Goal: Task Accomplishment & Management: Use online tool/utility

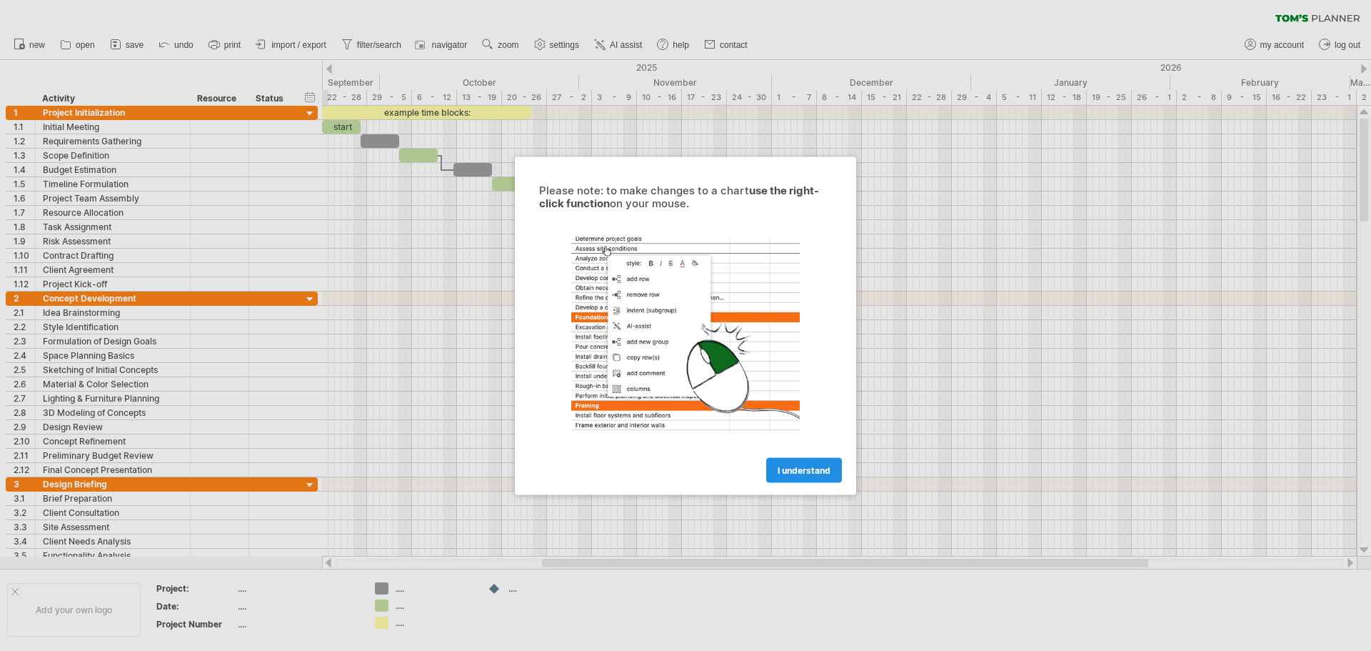
click at [808, 473] on span "I understand" at bounding box center [804, 469] width 53 height 11
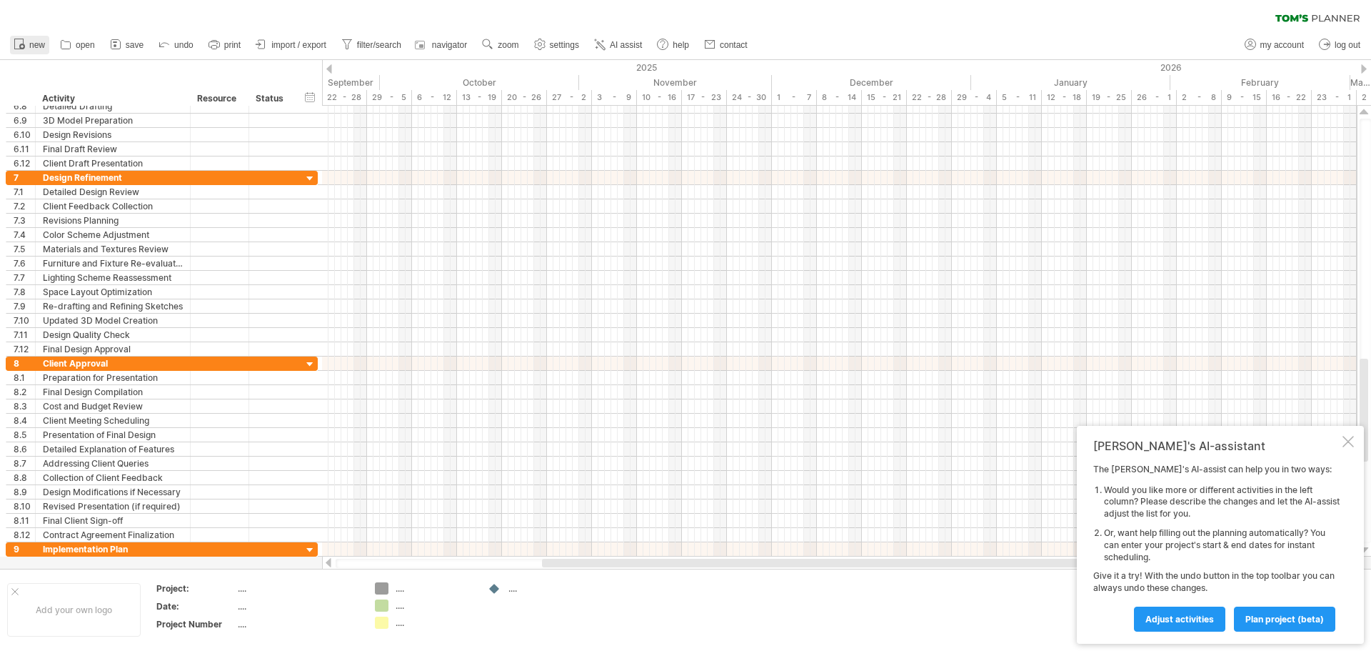
click at [24, 44] on circle at bounding box center [22, 47] width 6 height 6
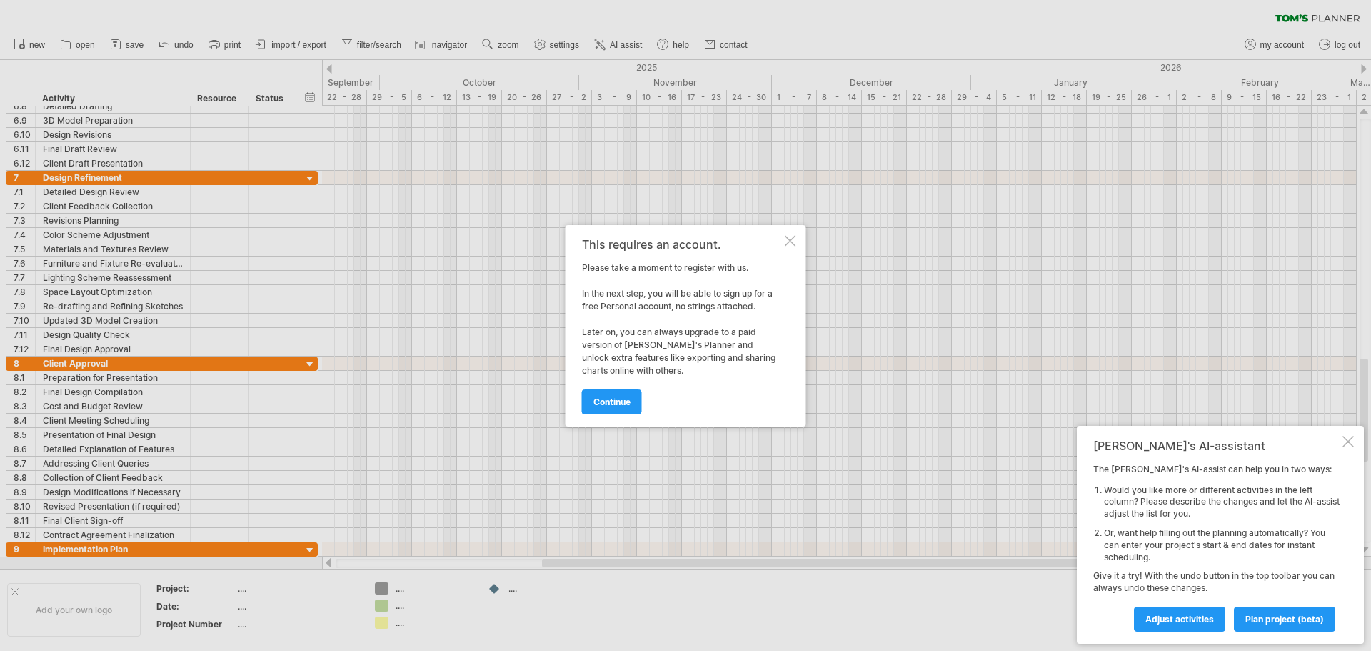
click at [793, 243] on div at bounding box center [790, 240] width 11 height 11
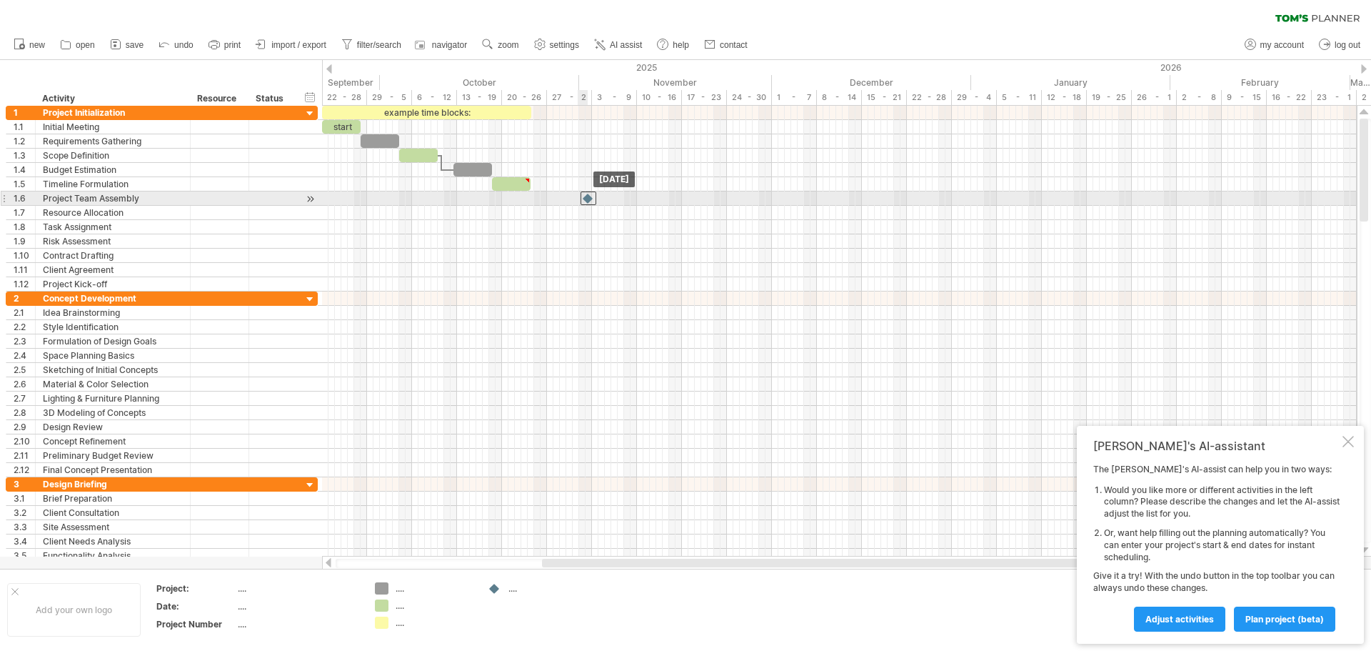
drag, startPoint x: 530, startPoint y: 197, endPoint x: 586, endPoint y: 200, distance: 56.5
click at [586, 200] on div at bounding box center [589, 198] width 16 height 14
click at [408, 201] on div at bounding box center [839, 198] width 1035 height 14
click at [509, 203] on div at bounding box center [839, 198] width 1035 height 14
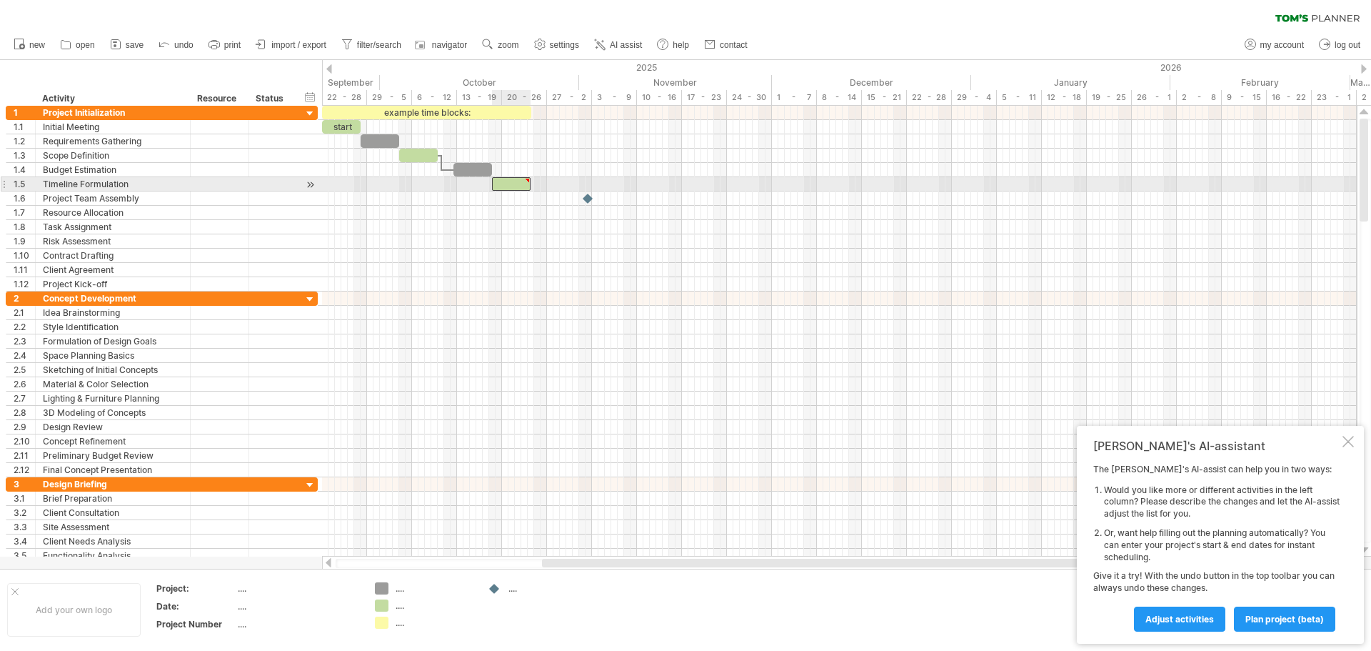
click at [526, 186] on div at bounding box center [511, 184] width 39 height 14
drag, startPoint x: 531, startPoint y: 180, endPoint x: 625, endPoint y: 183, distance: 93.6
click at [625, 183] on div at bounding box center [624, 180] width 6 height 6
type textarea "**********"
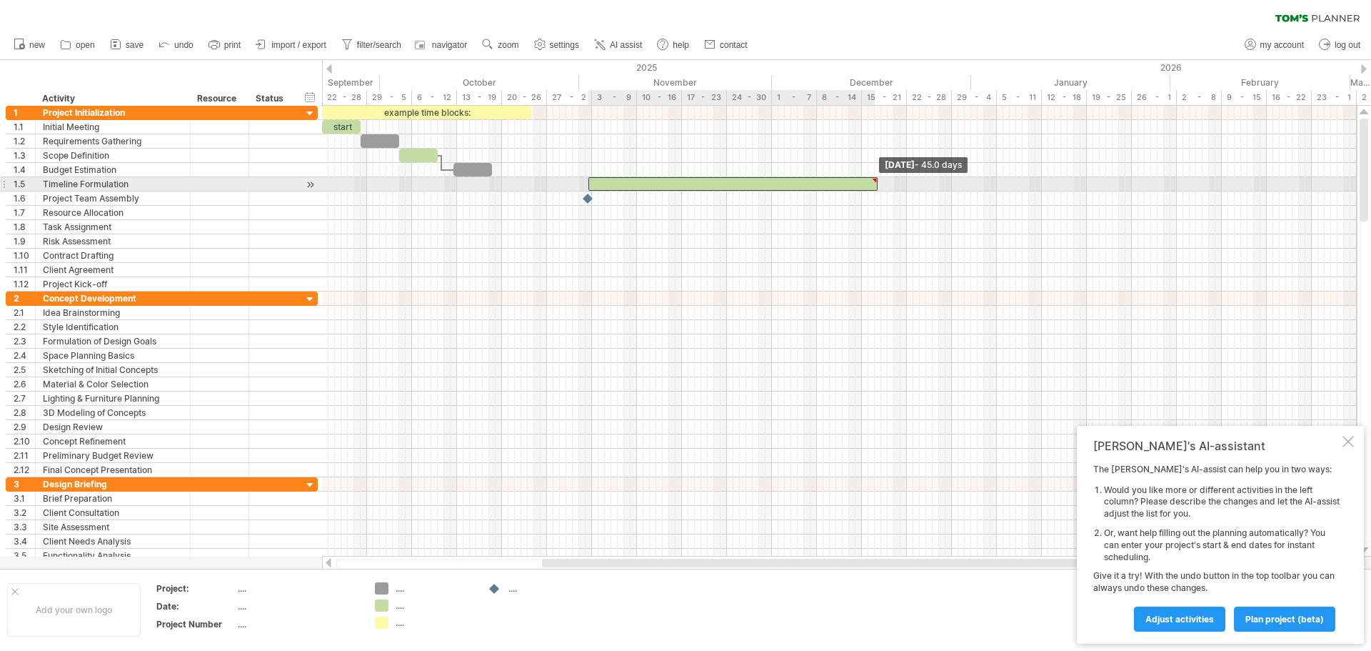
drag, startPoint x: 625, startPoint y: 184, endPoint x: 874, endPoint y: 182, distance: 249.2
click at [874, 182] on div at bounding box center [732, 184] width 289 height 14
